Goal: Information Seeking & Learning: Learn about a topic

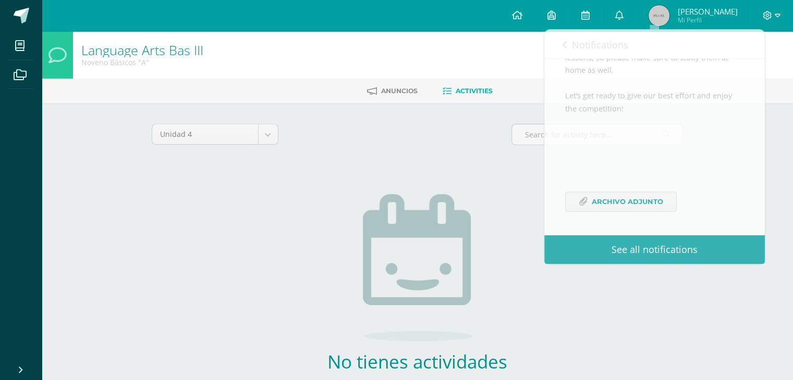
click at [405, 169] on div "Unidad 4 Unidad 1 Unidad 2 Unidad 3 Unidad 4 No tienes actividades Check the re…" at bounding box center [417, 275] width 540 height 303
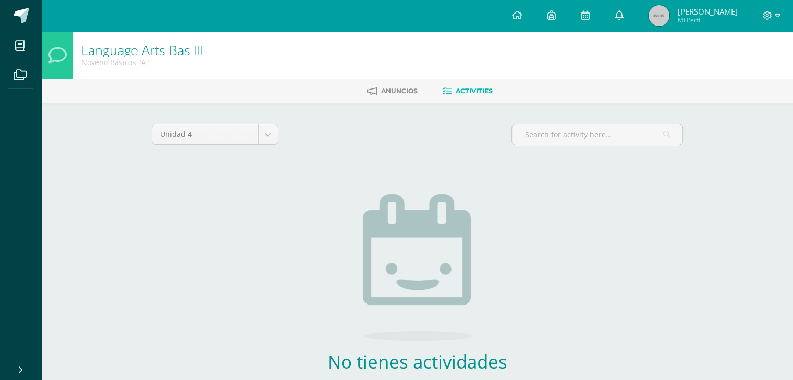
click at [623, 10] on icon at bounding box center [618, 14] width 8 height 9
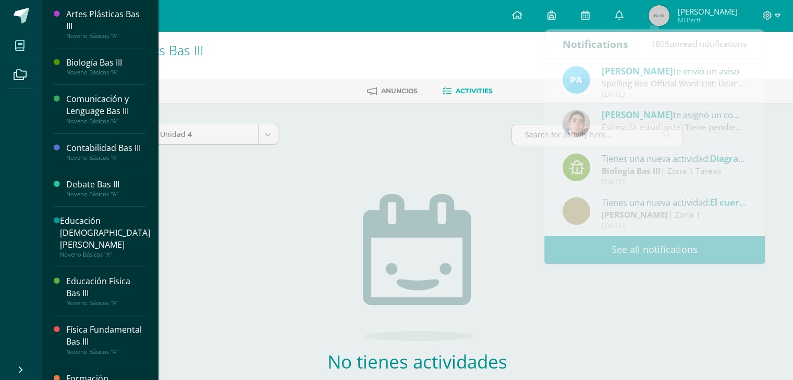
click at [17, 53] on span at bounding box center [19, 45] width 23 height 23
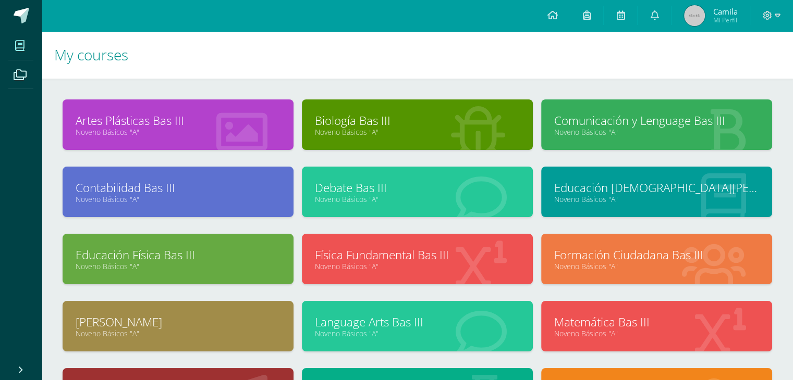
click at [406, 48] on h1 "My courses" at bounding box center [417, 54] width 726 height 47
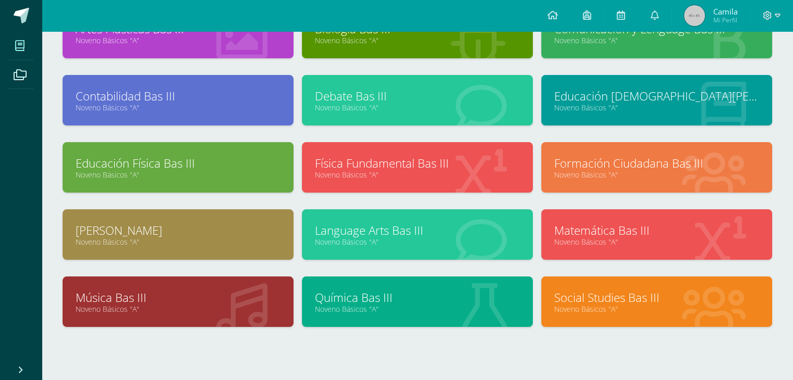
scroll to position [93, 0]
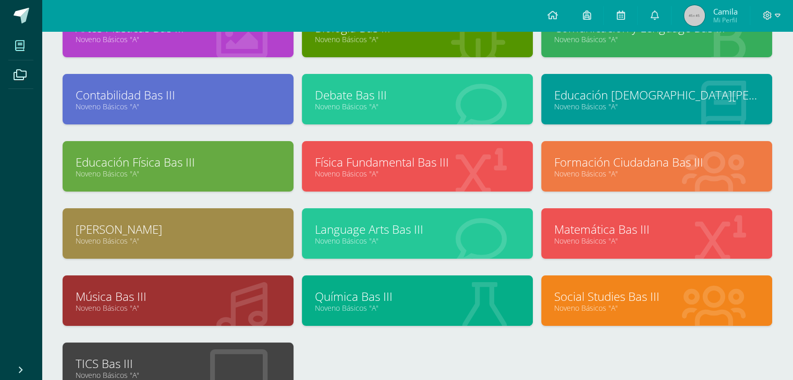
click at [610, 296] on link "Social Studies Bas III" at bounding box center [656, 297] width 205 height 16
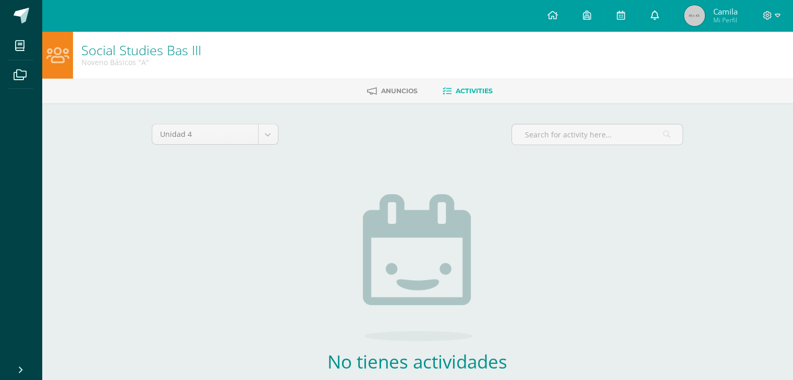
click at [657, 11] on icon at bounding box center [654, 14] width 8 height 9
click at [452, 56] on div "Social Studies Bas III Noveno Básicos "A"" at bounding box center [417, 54] width 751 height 47
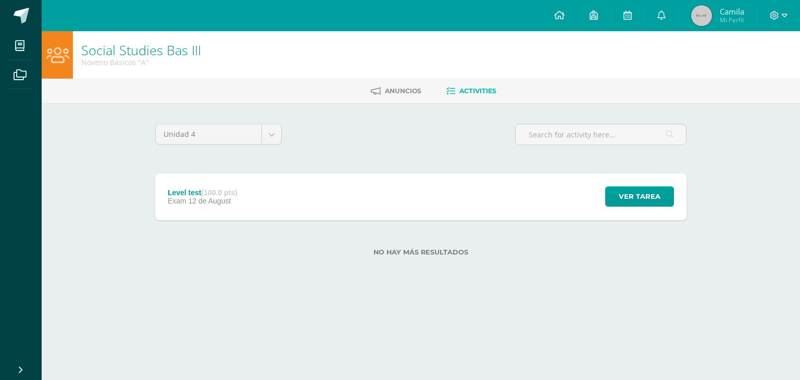
click at [258, 197] on div "Level test (100.0 pts) Exam 12 de August Ver tarea Level test Social Studies Ba…" at bounding box center [420, 197] width 531 height 47
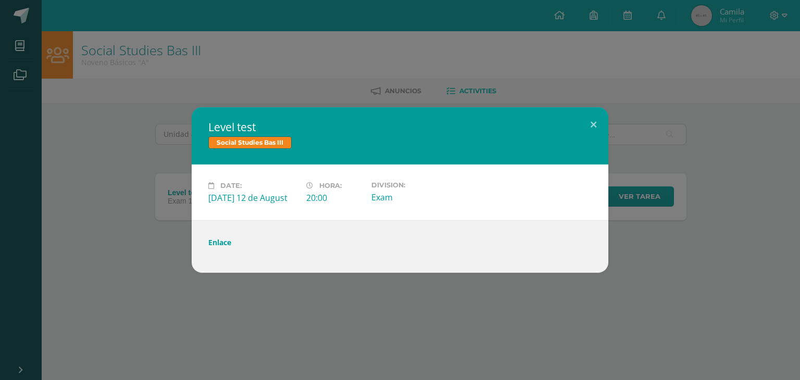
click at [219, 242] on link "Enlace" at bounding box center [219, 243] width 23 height 10
